Goal: Task Accomplishment & Management: Manage account settings

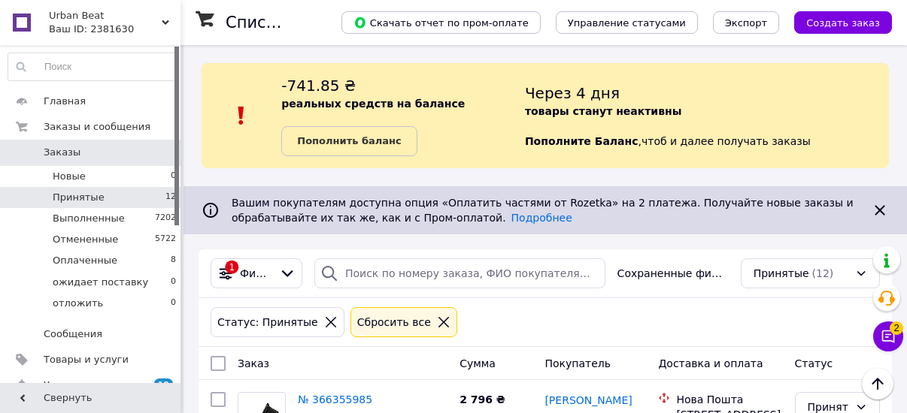
scroll to position [2187, 0]
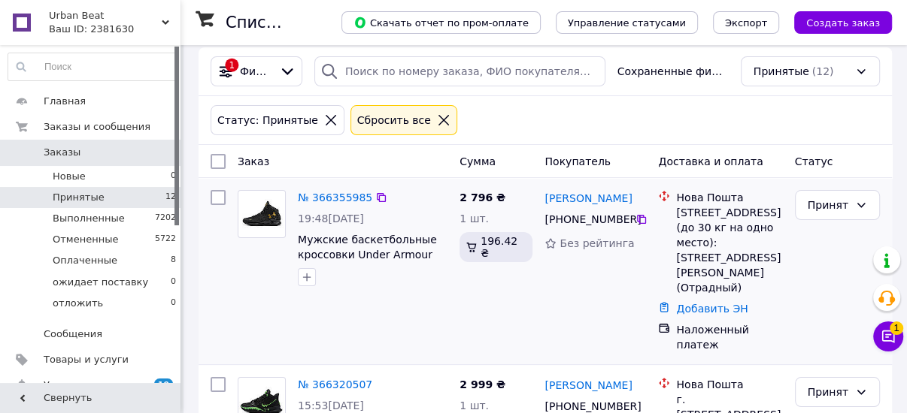
scroll to position [180, 0]
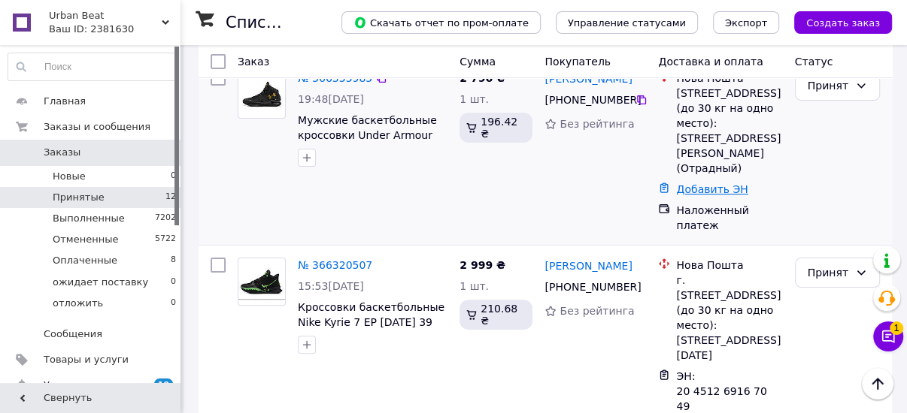
click at [697, 183] on link "Добавить ЭН" at bounding box center [711, 189] width 71 height 12
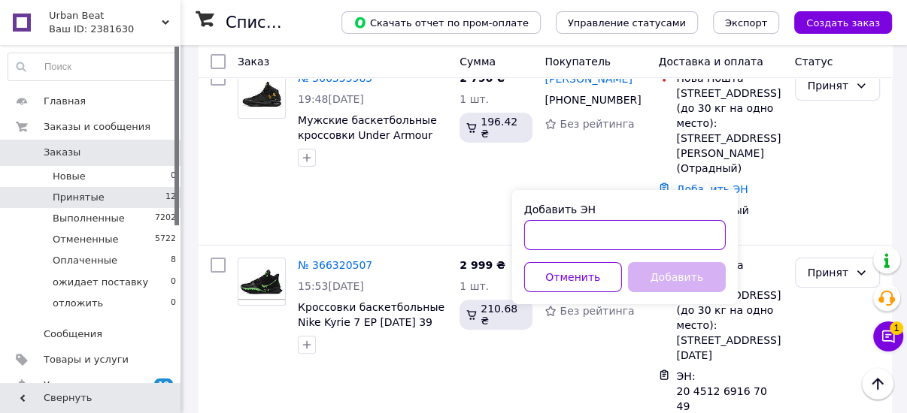
paste input "20451269254238"
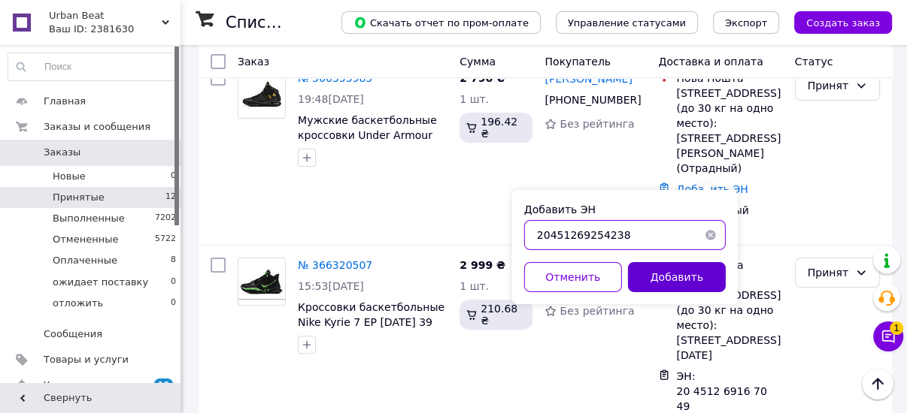
type input "20451269254238"
click at [670, 275] on button "Добавить" at bounding box center [677, 277] width 98 height 30
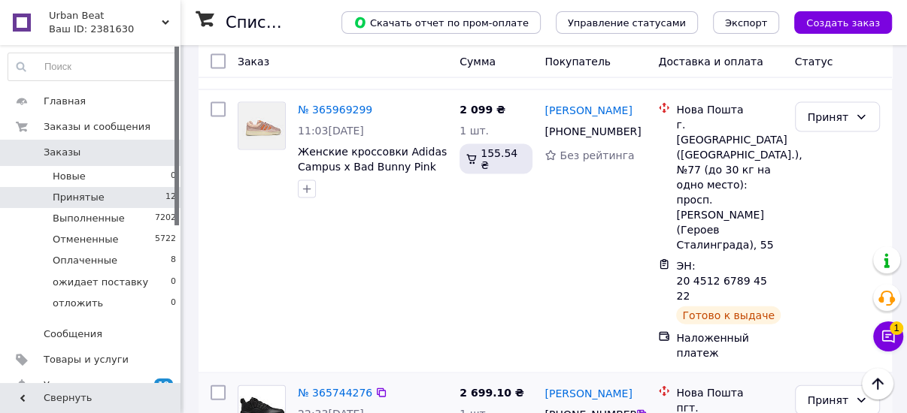
scroll to position [2178, 0]
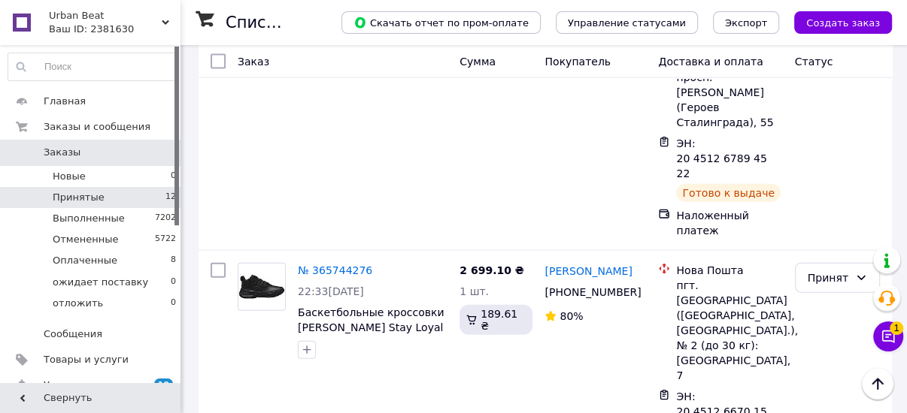
click at [114, 146] on span "Заказы" at bounding box center [91, 153] width 95 height 14
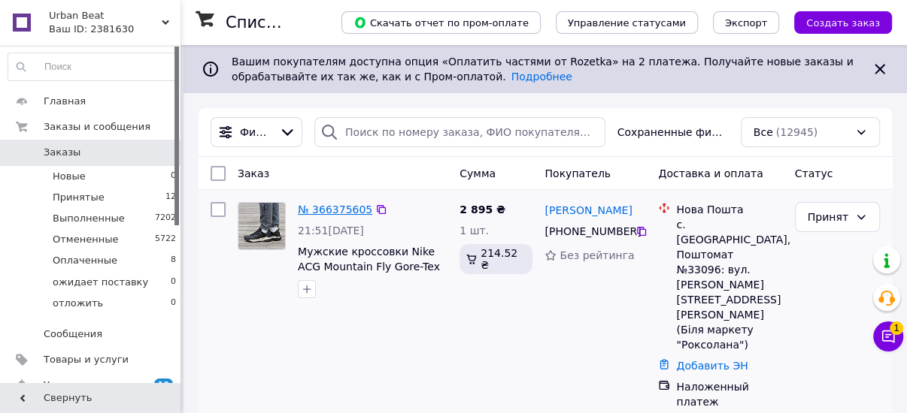
click at [326, 205] on link "№ 366375605" at bounding box center [335, 210] width 74 height 12
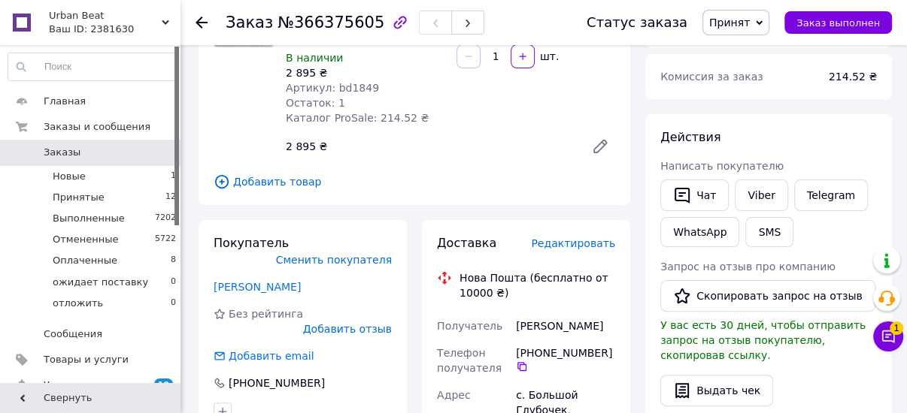
scroll to position [241, 0]
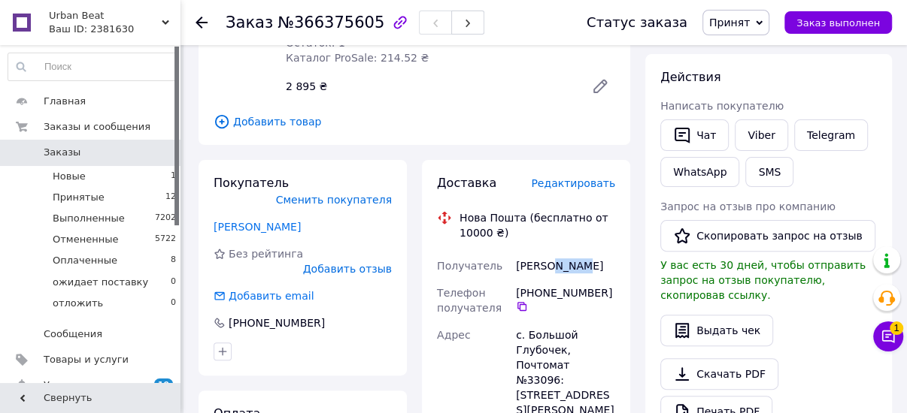
drag, startPoint x: 579, startPoint y: 268, endPoint x: 550, endPoint y: 274, distance: 29.4
click at [550, 274] on div "[PERSON_NAME]" at bounding box center [565, 266] width 105 height 27
copy div "[PERSON_NAME]"
drag, startPoint x: 542, startPoint y: 267, endPoint x: 510, endPoint y: 269, distance: 32.4
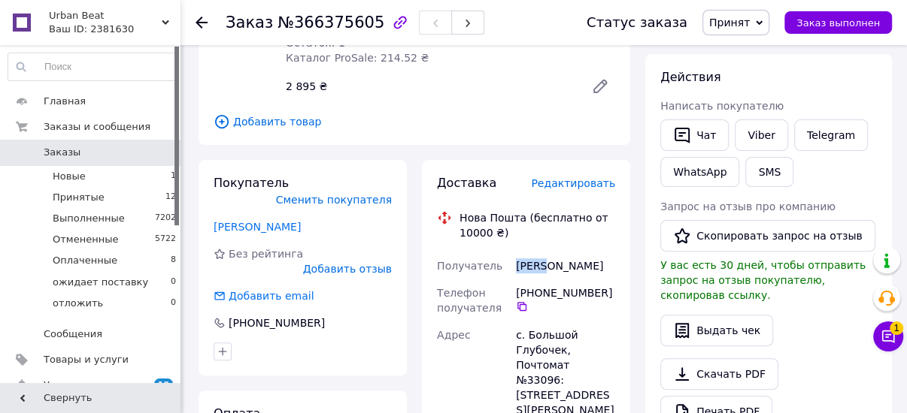
copy div "Получатель [PERSON_NAME]"
click at [526, 306] on icon at bounding box center [522, 307] width 12 height 12
drag, startPoint x: 573, startPoint y: 271, endPoint x: 549, endPoint y: 275, distance: 24.5
click at [549, 275] on div "[PERSON_NAME]" at bounding box center [565, 266] width 105 height 27
copy div "[PERSON_NAME]"
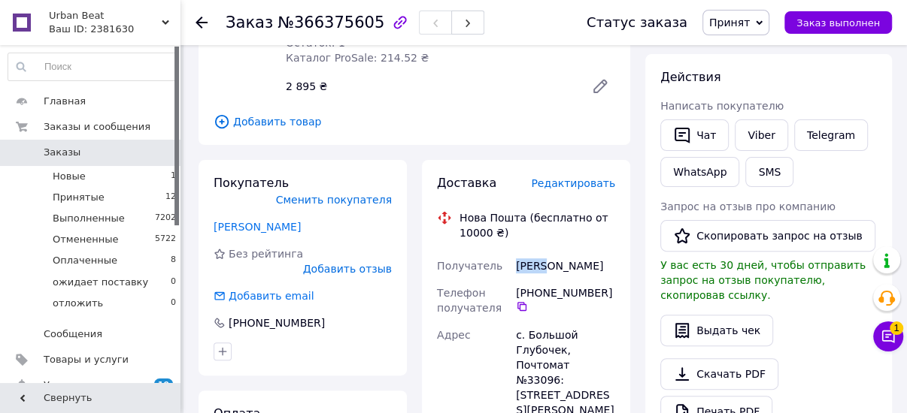
drag, startPoint x: 541, startPoint y: 266, endPoint x: 514, endPoint y: 273, distance: 27.9
click at [514, 273] on div "[PERSON_NAME]" at bounding box center [565, 266] width 105 height 27
copy div "[PERSON_NAME]"
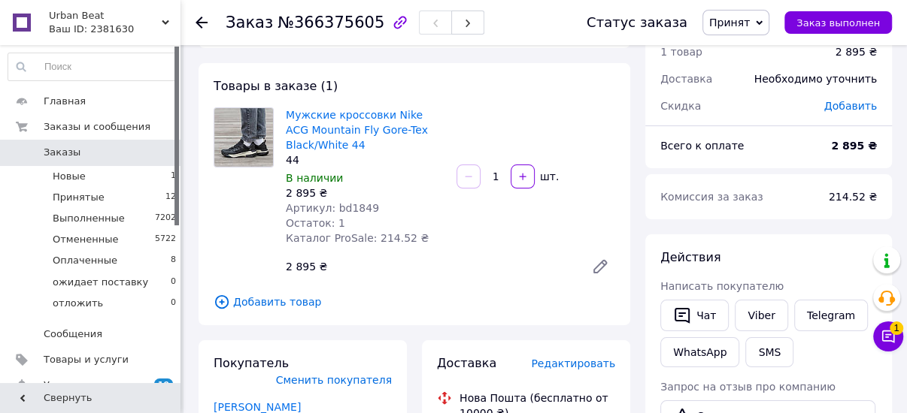
scroll to position [60, 0]
drag, startPoint x: 354, startPoint y: 208, endPoint x: 330, endPoint y: 208, distance: 24.1
click at [330, 208] on div "Артикул: bd1849" at bounding box center [365, 208] width 159 height 15
copy span "bd1849"
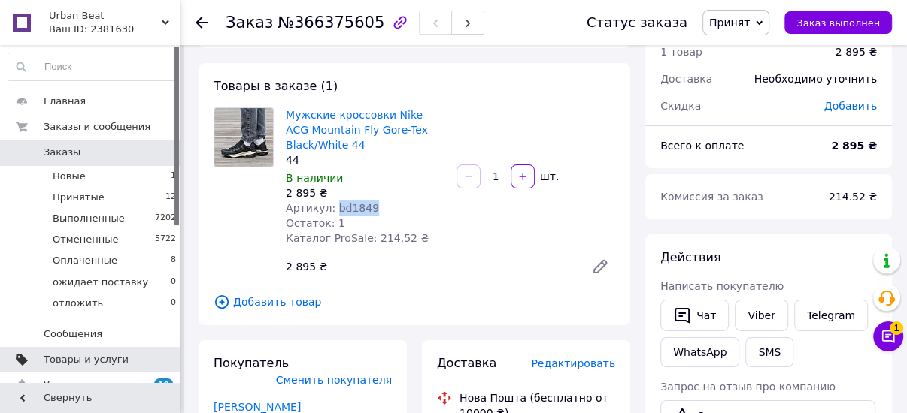
click at [73, 352] on link "Товары и услуги" at bounding box center [92, 360] width 185 height 26
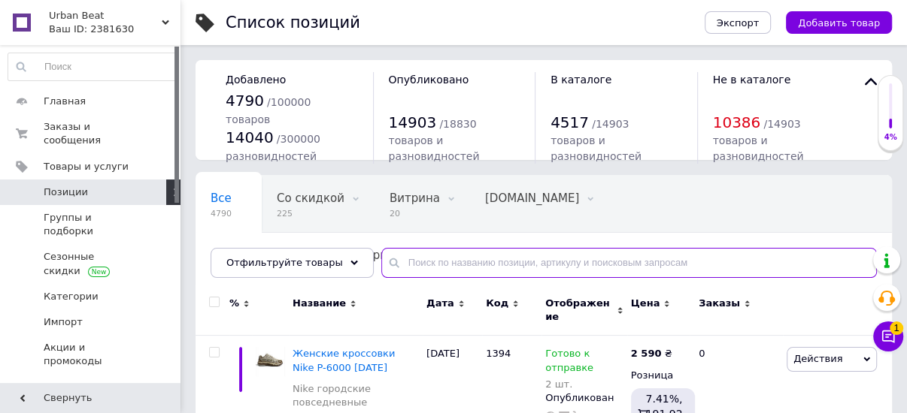
paste input "bd1849"
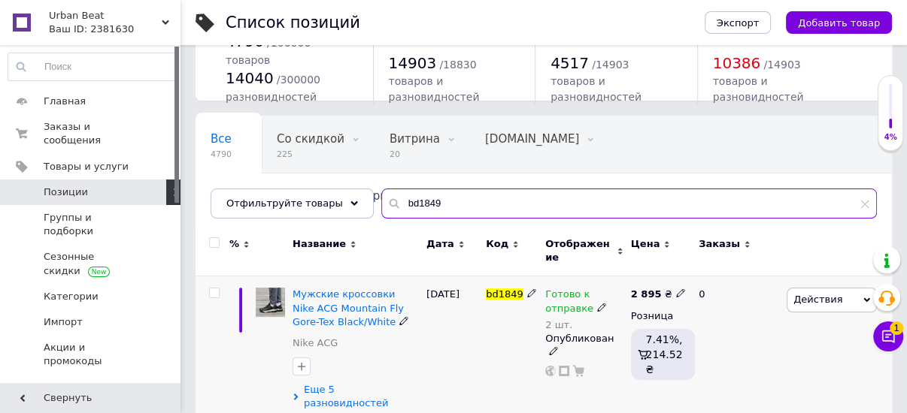
scroll to position [59, 0]
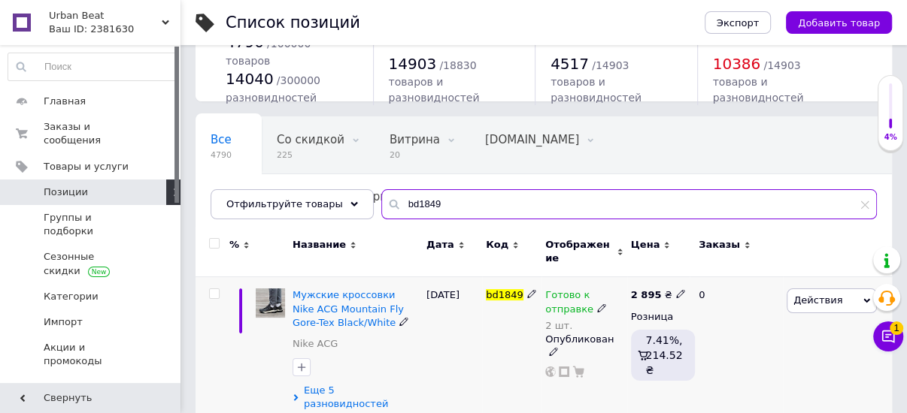
type input "bd1849"
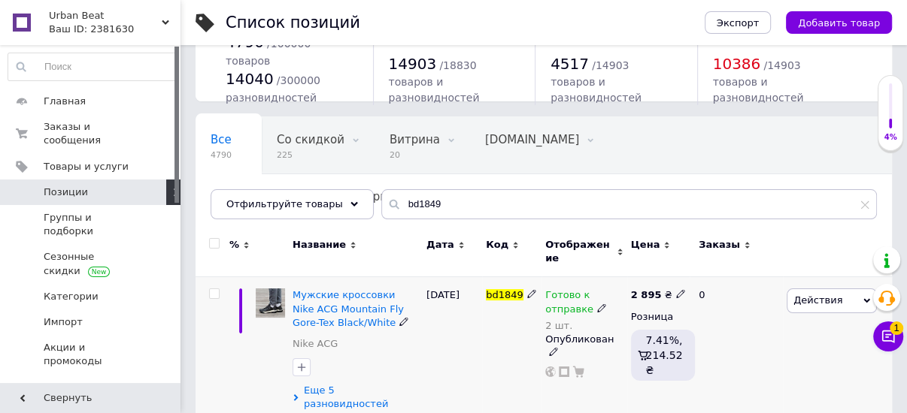
click at [355, 384] on span "Еще 5 разновидностей" at bounding box center [361, 397] width 115 height 27
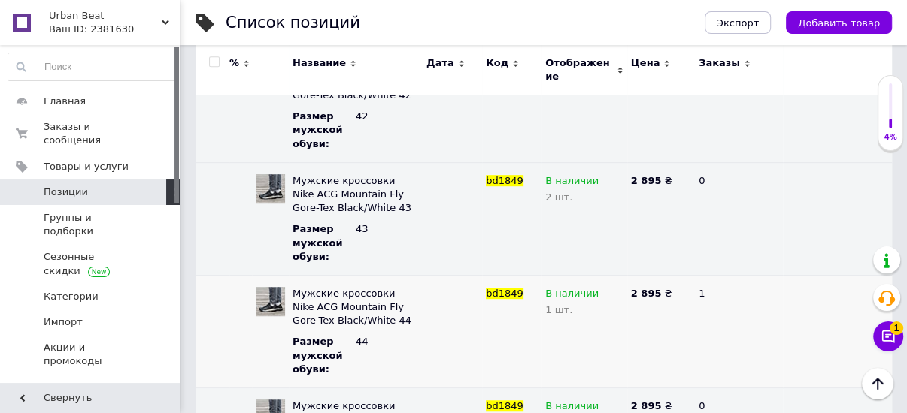
scroll to position [601, 0]
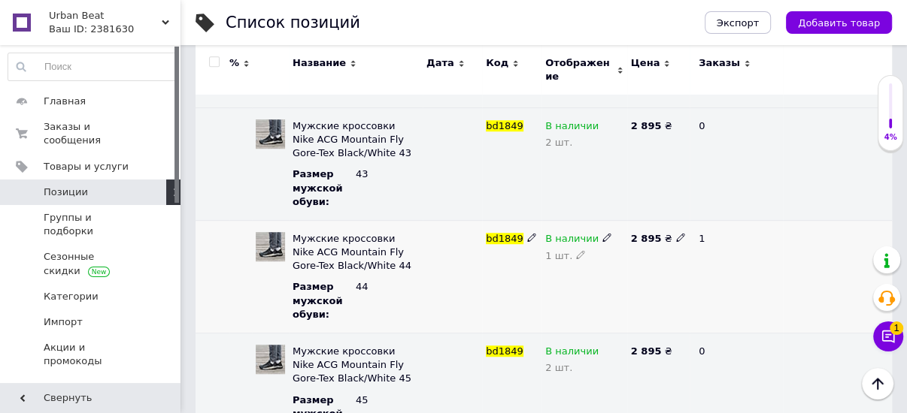
click at [576, 250] on icon at bounding box center [580, 254] width 9 height 9
click at [602, 233] on icon at bounding box center [606, 237] width 9 height 9
click at [593, 257] on li "Нет в наличии" at bounding box center [580, 274] width 83 height 35
click at [575, 264] on div "В наличии Добавить" at bounding box center [584, 276] width 86 height 113
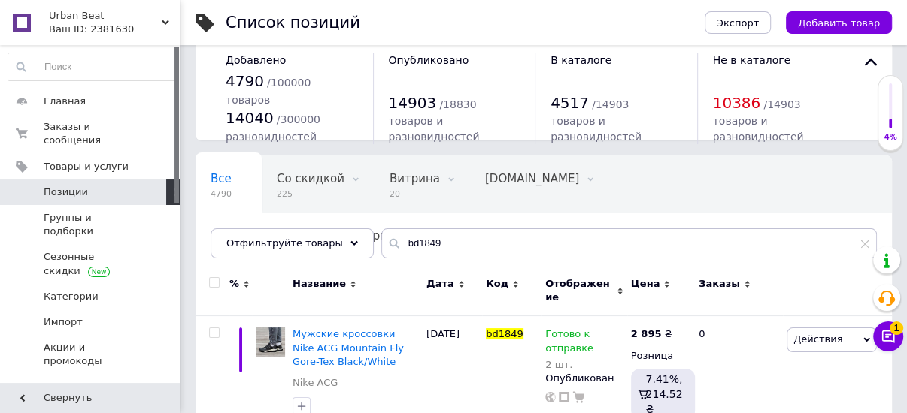
scroll to position [0, 0]
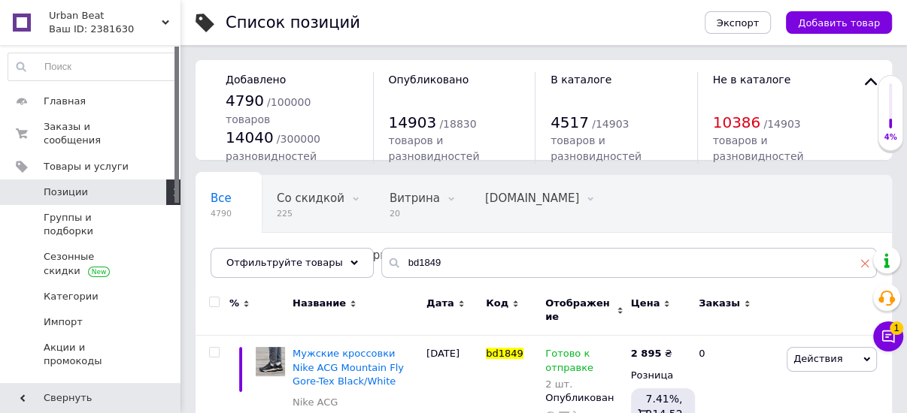
click at [865, 264] on use at bounding box center [865, 263] width 8 height 8
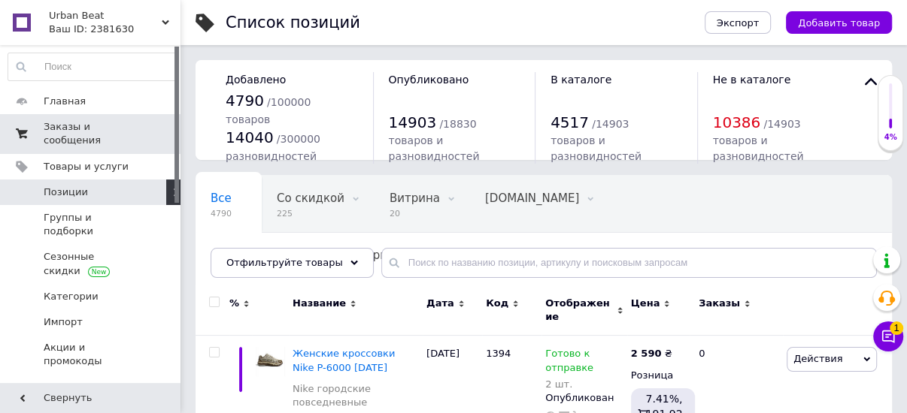
click at [75, 130] on span "Заказы и сообщения" at bounding box center [91, 133] width 95 height 27
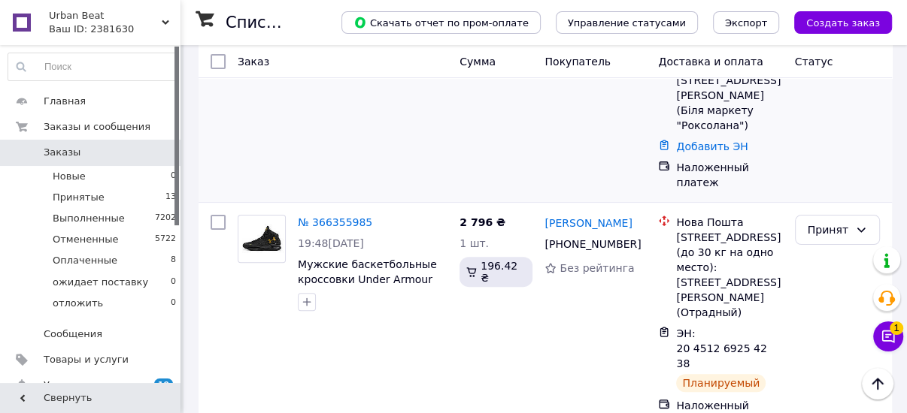
scroll to position [241, 0]
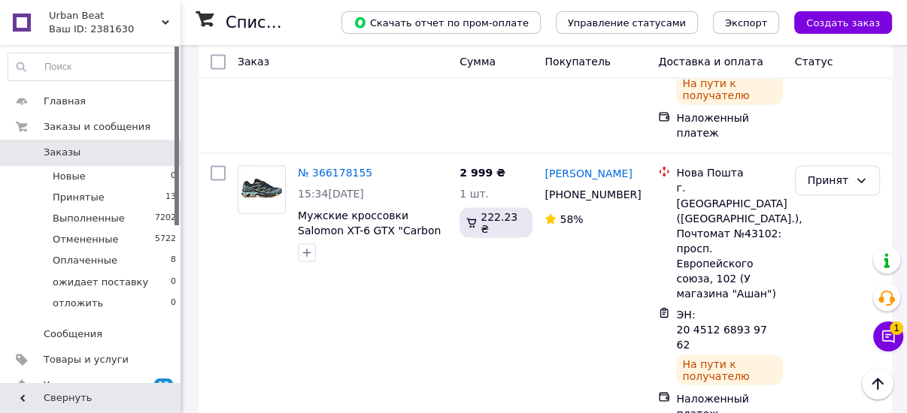
scroll to position [1624, 0]
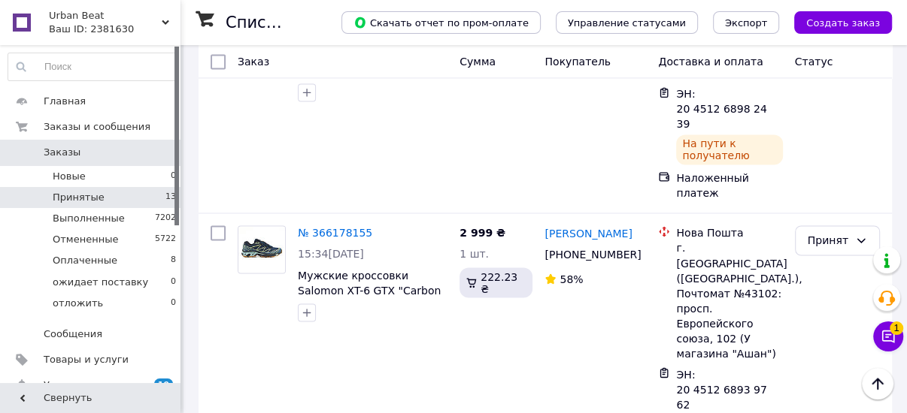
click at [99, 199] on li "Принятые 13" at bounding box center [92, 197] width 185 height 21
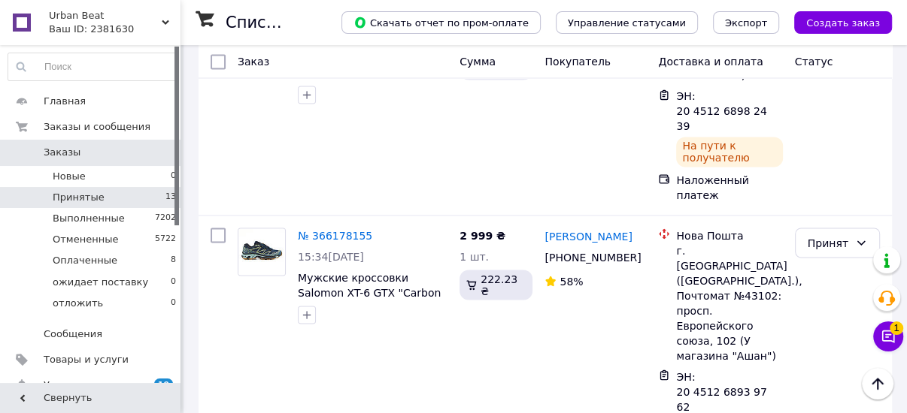
scroll to position [1650, 0]
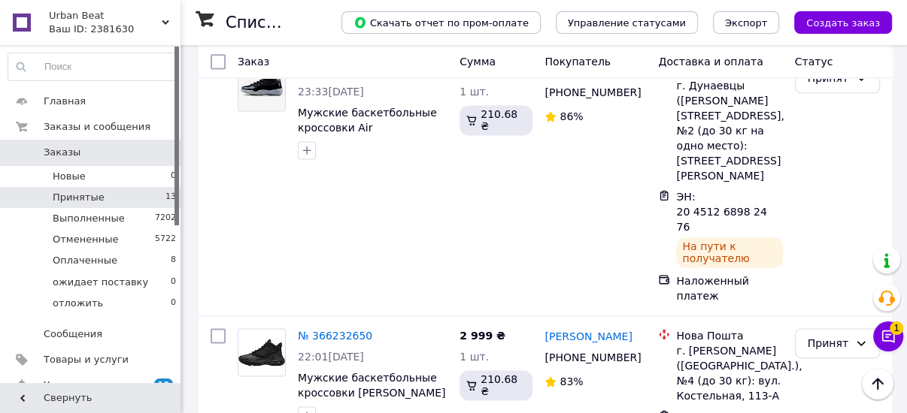
click at [64, 153] on span "Заказы" at bounding box center [62, 153] width 37 height 14
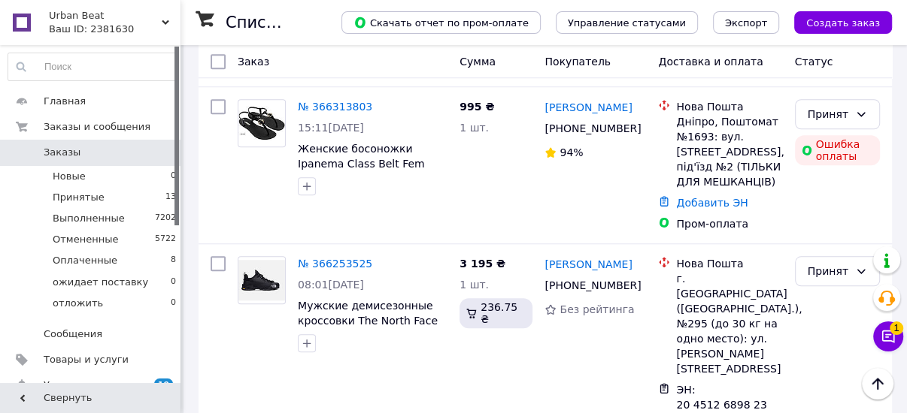
scroll to position [601, 0]
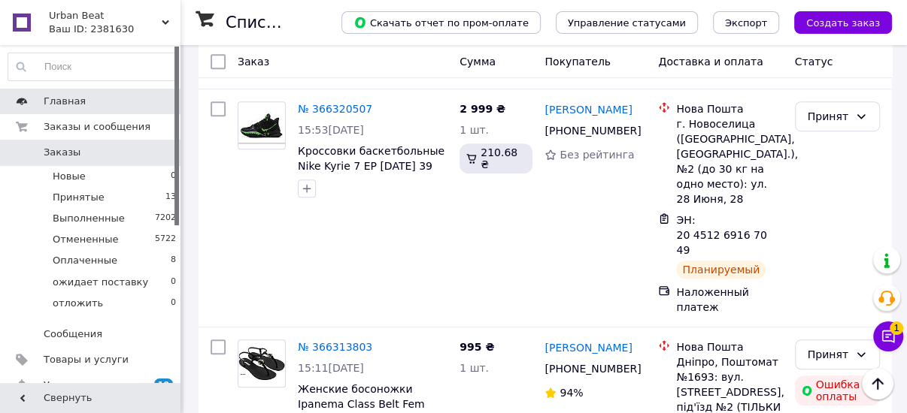
click at [83, 97] on span "Главная" at bounding box center [91, 102] width 95 height 14
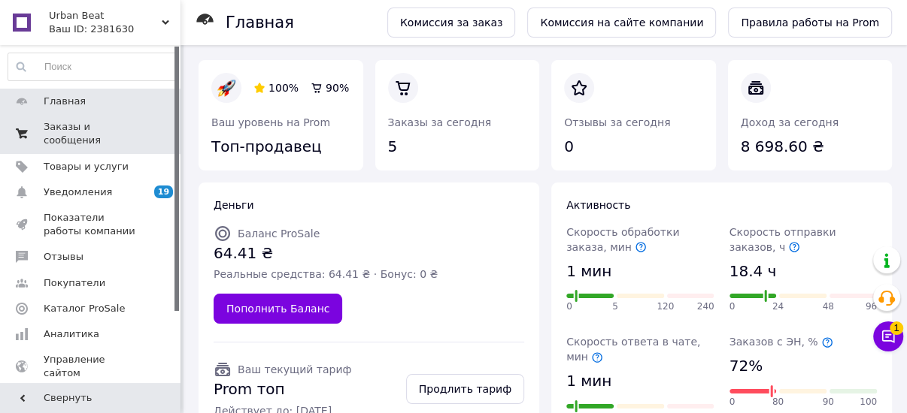
click at [73, 132] on span "Заказы и сообщения" at bounding box center [91, 133] width 95 height 27
